Goal: Information Seeking & Learning: Learn about a topic

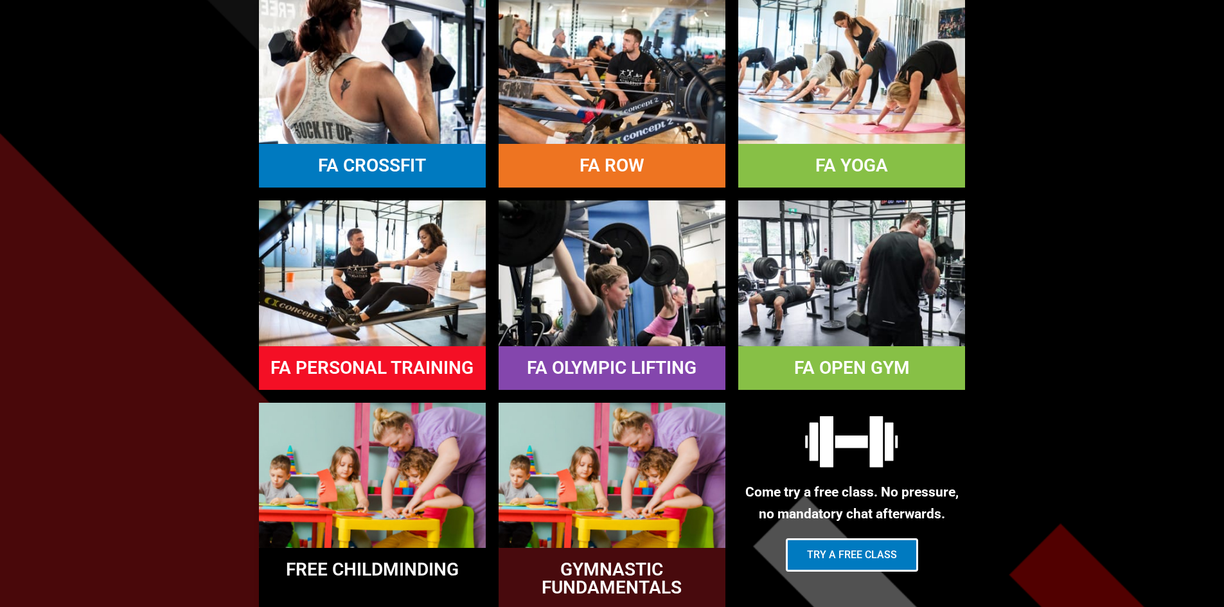
scroll to position [1221, 0]
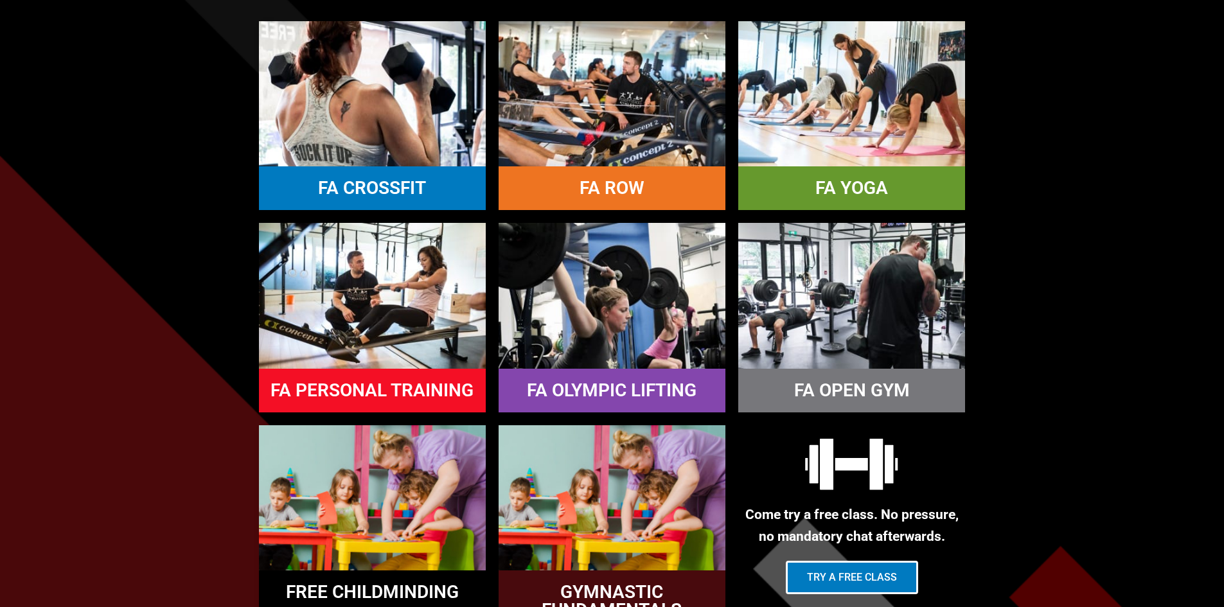
click at [856, 190] on link "FA YOGA" at bounding box center [852, 187] width 73 height 21
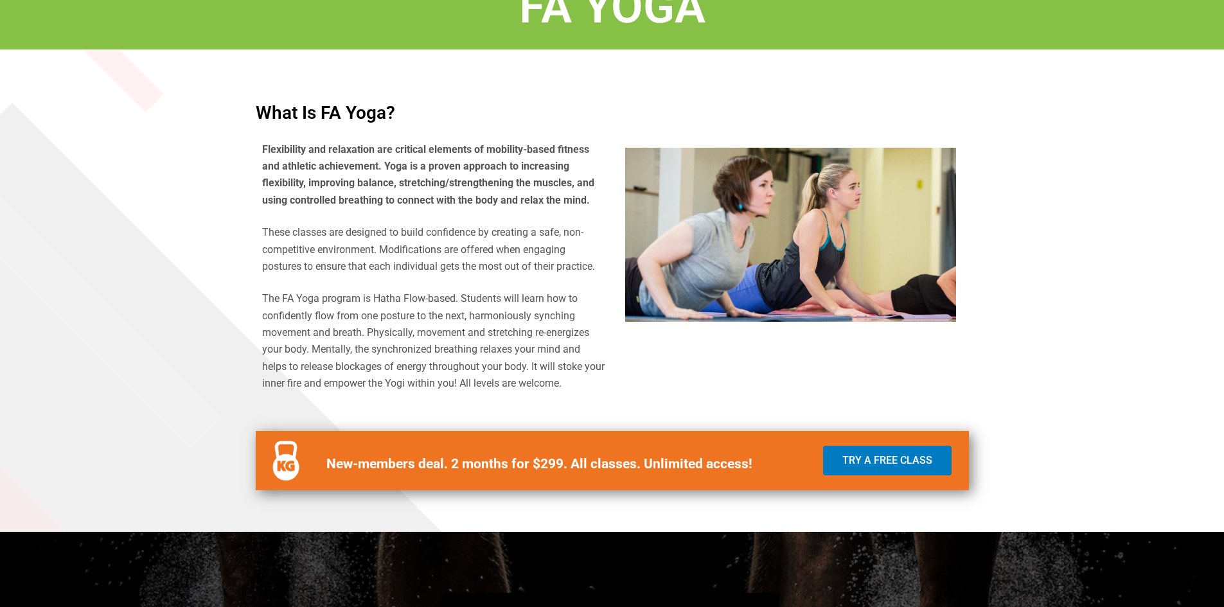
scroll to position [450, 0]
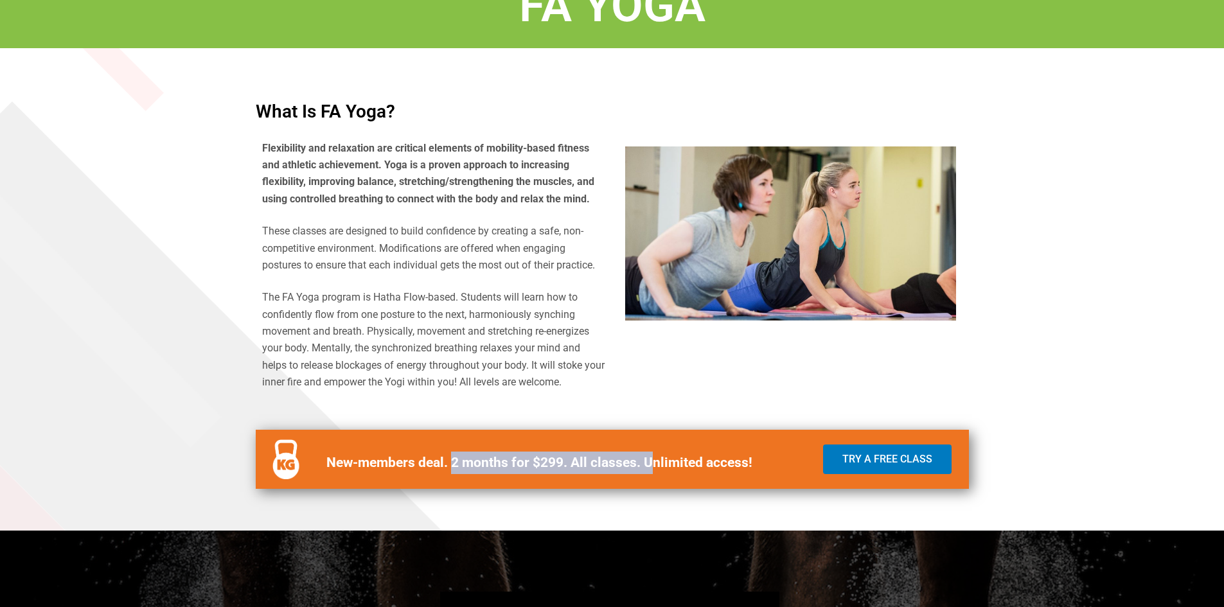
drag, startPoint x: 453, startPoint y: 460, endPoint x: 679, endPoint y: 466, distance: 226.3
click at [676, 465] on b "New-members deal. 2 months for $299. All classes. Unlimited access!" at bounding box center [540, 462] width 426 height 15
click at [679, 466] on b "New-members deal. 2 months for $299. All classes. Unlimited access!" at bounding box center [540, 462] width 426 height 15
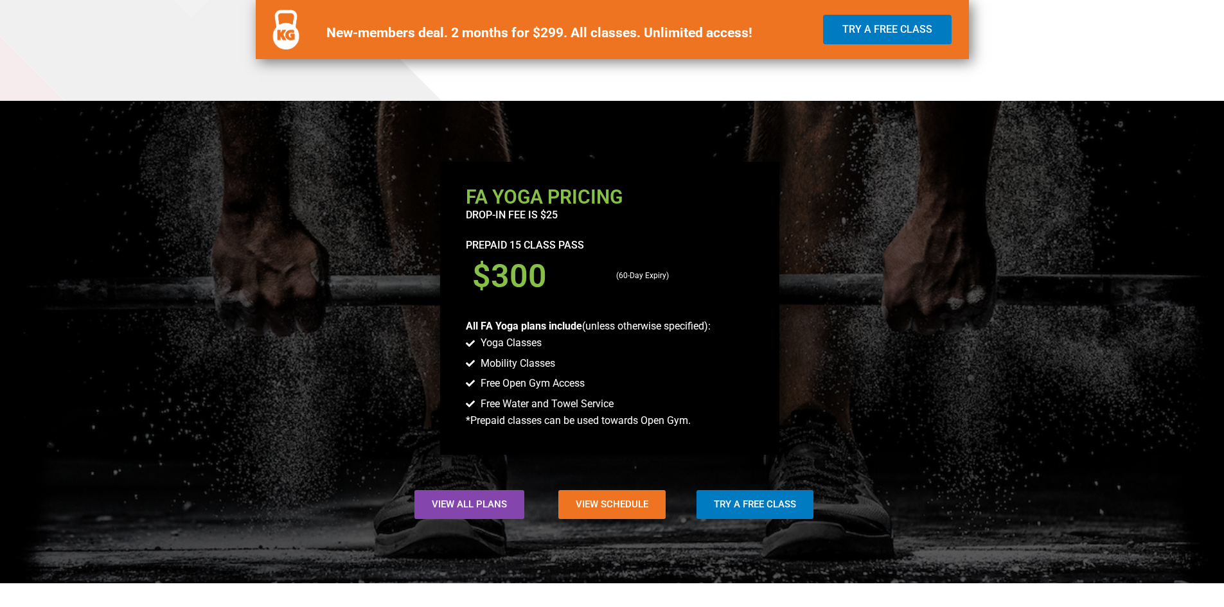
scroll to position [900, 0]
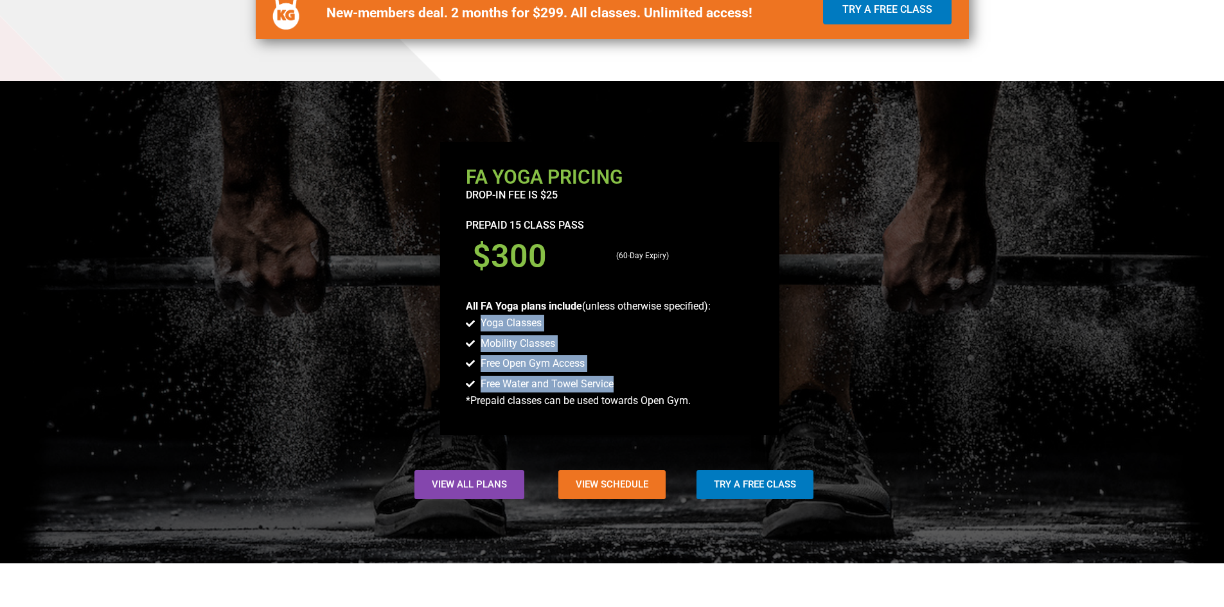
drag, startPoint x: 481, startPoint y: 321, endPoint x: 625, endPoint y: 388, distance: 158.5
click at [625, 388] on ul "Yoga Classes Mobility Classes Free Open Gym Access Free Water and Towel Service" at bounding box center [610, 354] width 288 height 78
click at [625, 388] on li "Free Water and Towel Service" at bounding box center [610, 384] width 288 height 17
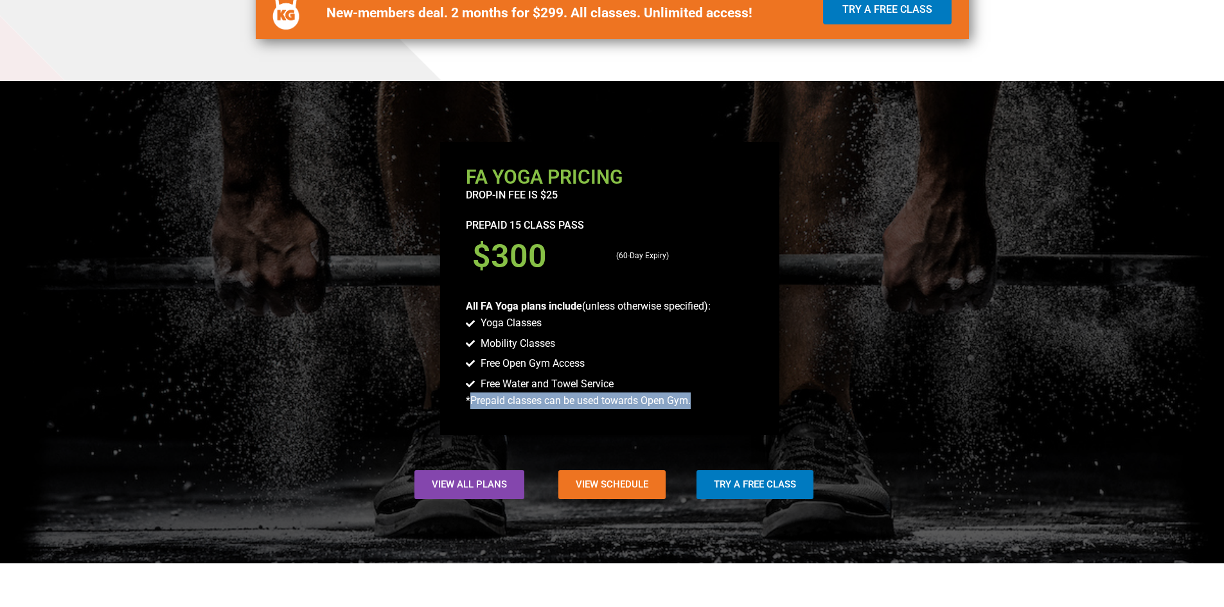
drag, startPoint x: 472, startPoint y: 393, endPoint x: 753, endPoint y: 402, distance: 281.0
click at [753, 402] on p "*Prepaid classes can be used towards Open Gym." at bounding box center [610, 401] width 288 height 17
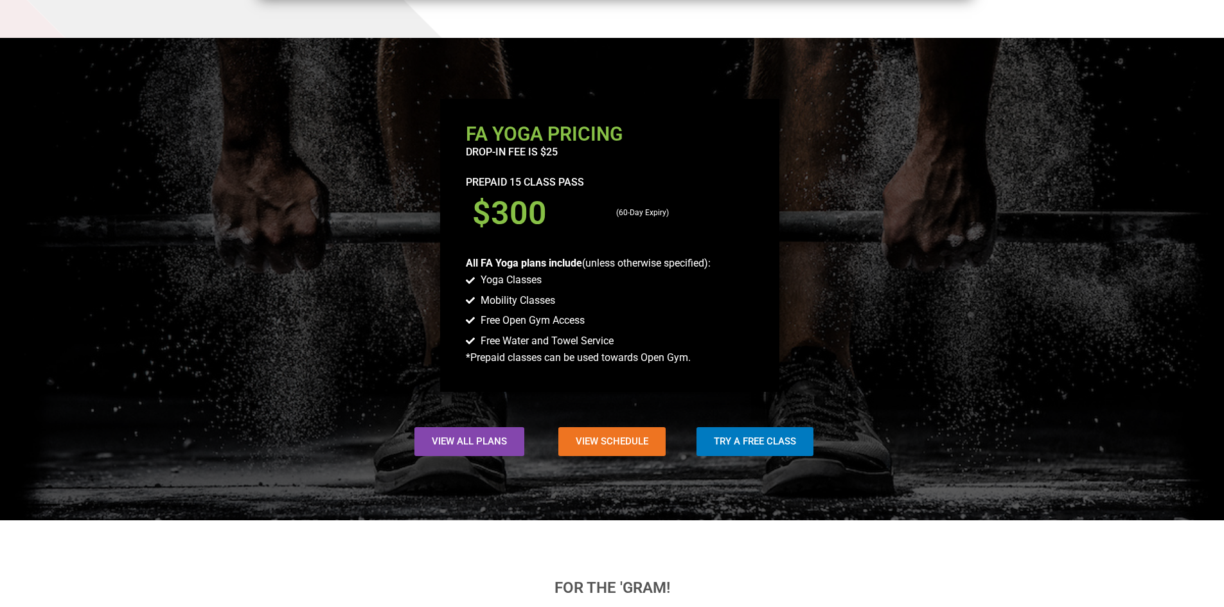
scroll to position [964, 0]
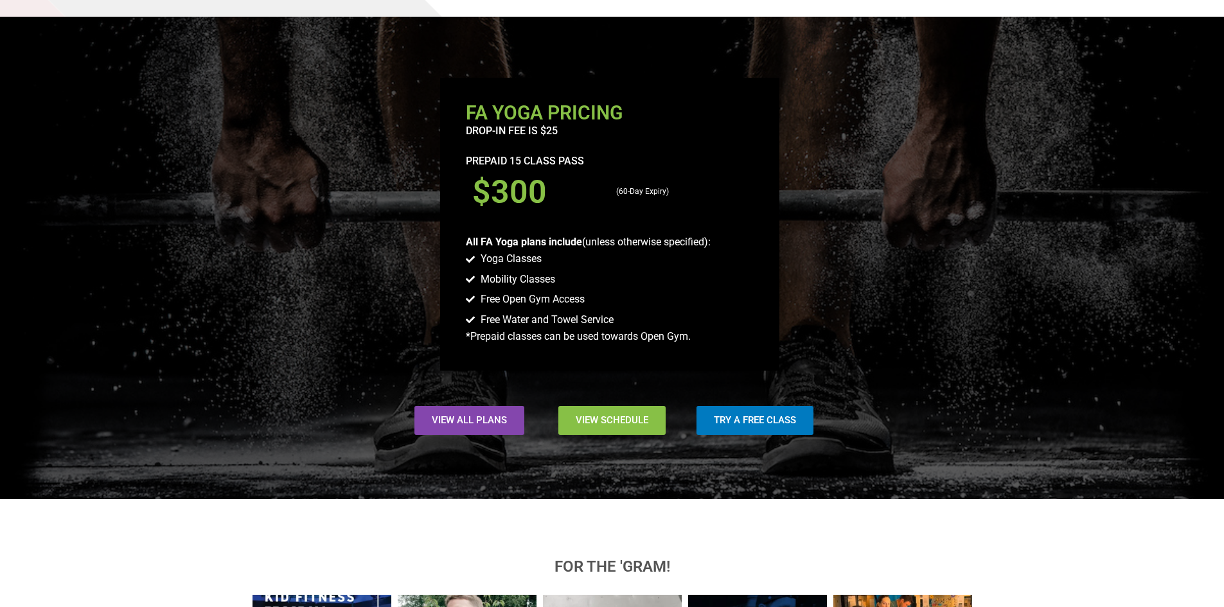
click at [614, 417] on span "View Schedule" at bounding box center [612, 421] width 73 height 10
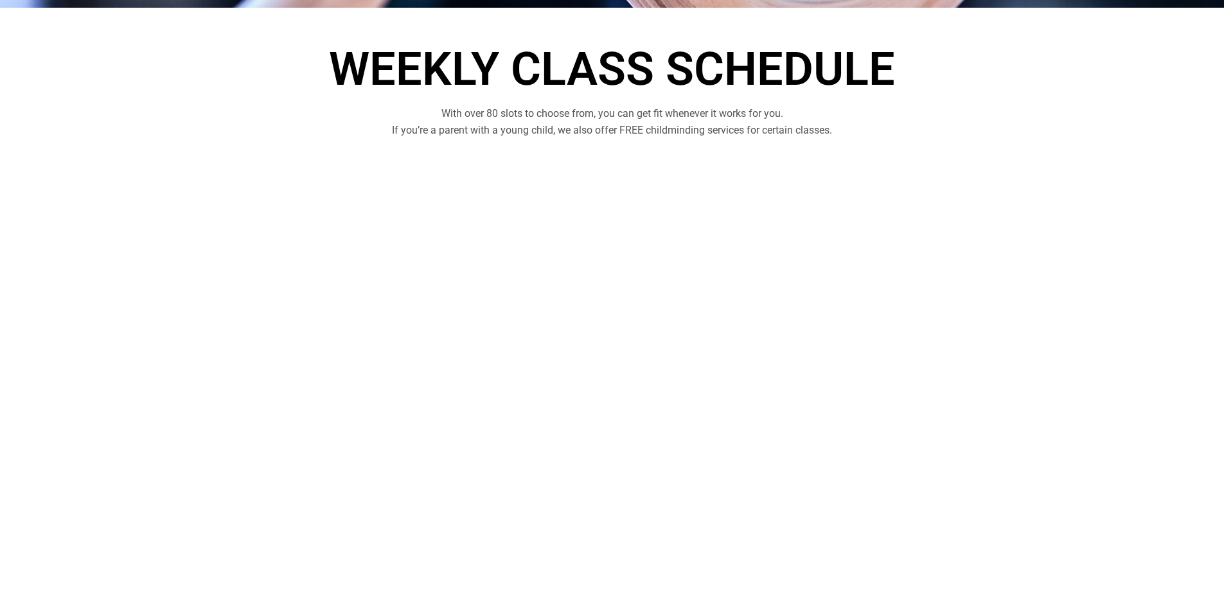
scroll to position [385, 0]
